Goal: Information Seeking & Learning: Learn about a topic

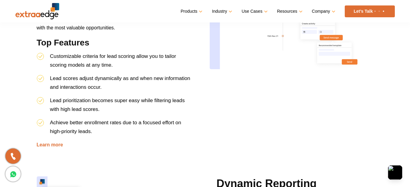
scroll to position [941, 0]
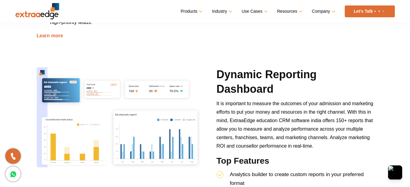
click at [38, 16] on img at bounding box center [37, 11] width 44 height 16
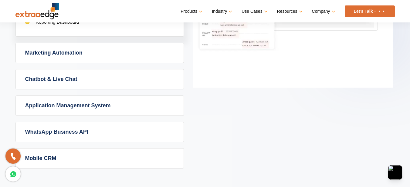
scroll to position [486, 0]
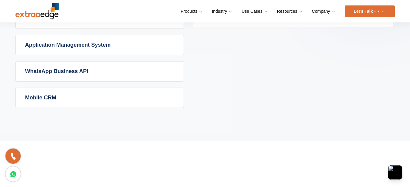
click at [61, 73] on link "WhatsApp Business API" at bounding box center [100, 72] width 168 height 20
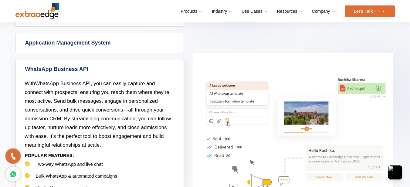
scroll to position [364, 0]
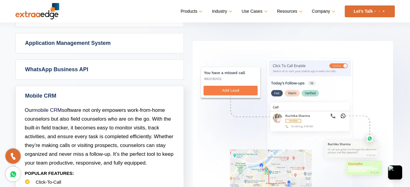
click at [67, 67] on link "WhatsApp Business API" at bounding box center [100, 70] width 168 height 20
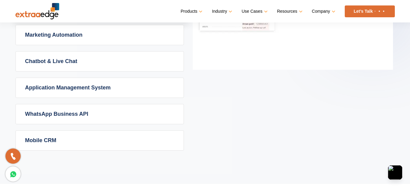
scroll to position [455, 0]
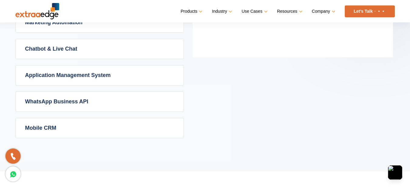
click at [59, 104] on link "WhatsApp Business API" at bounding box center [100, 102] width 168 height 20
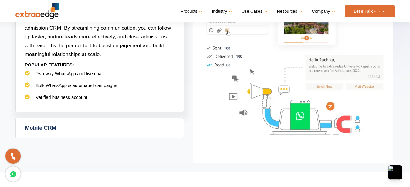
click at [68, 129] on link "Mobile CRM" at bounding box center [100, 128] width 168 height 20
